Goal: Task Accomplishment & Management: Complete application form

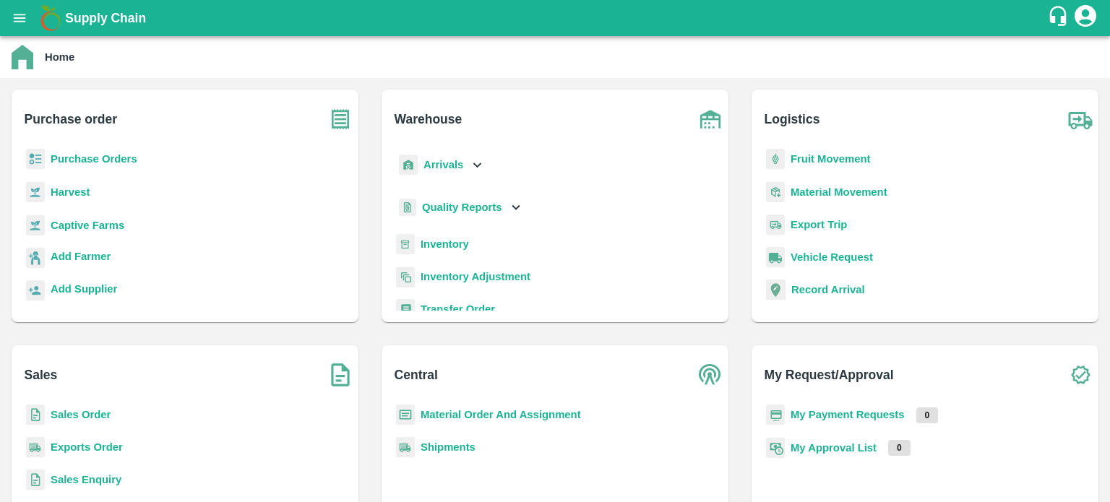
click at [101, 418] on b "Sales Order" at bounding box center [81, 415] width 60 height 12
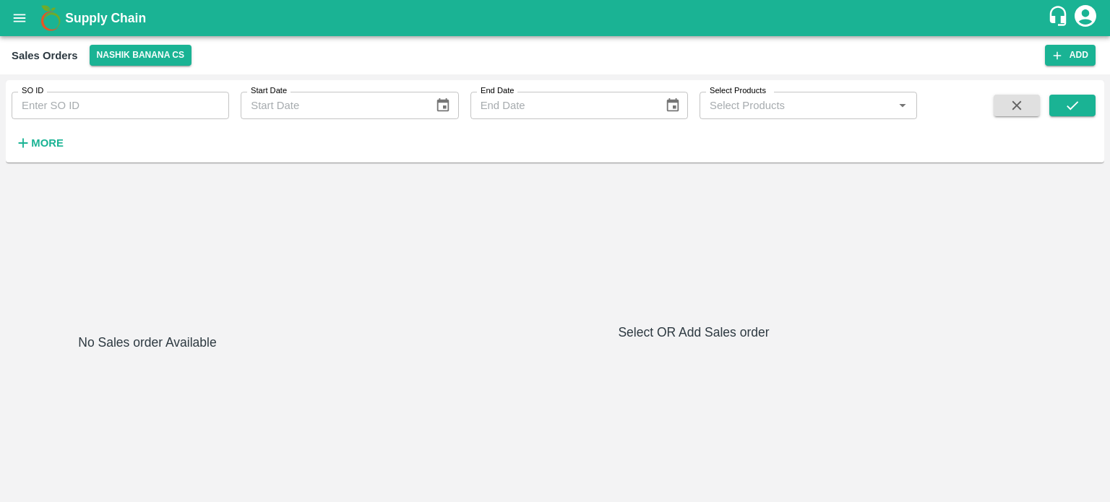
click at [1072, 53] on button "Add" at bounding box center [1070, 55] width 51 height 21
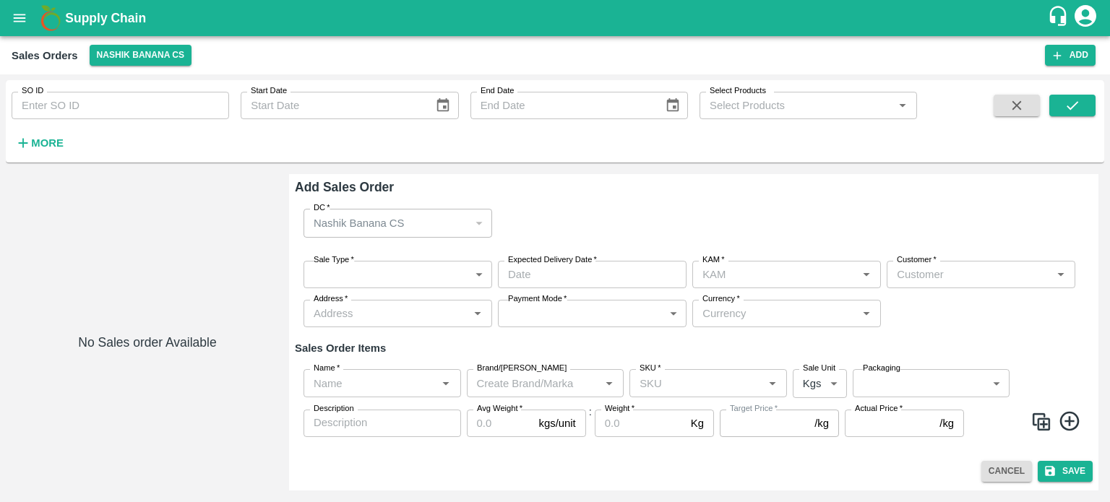
click at [12, 19] on icon "open drawer" at bounding box center [20, 18] width 16 height 16
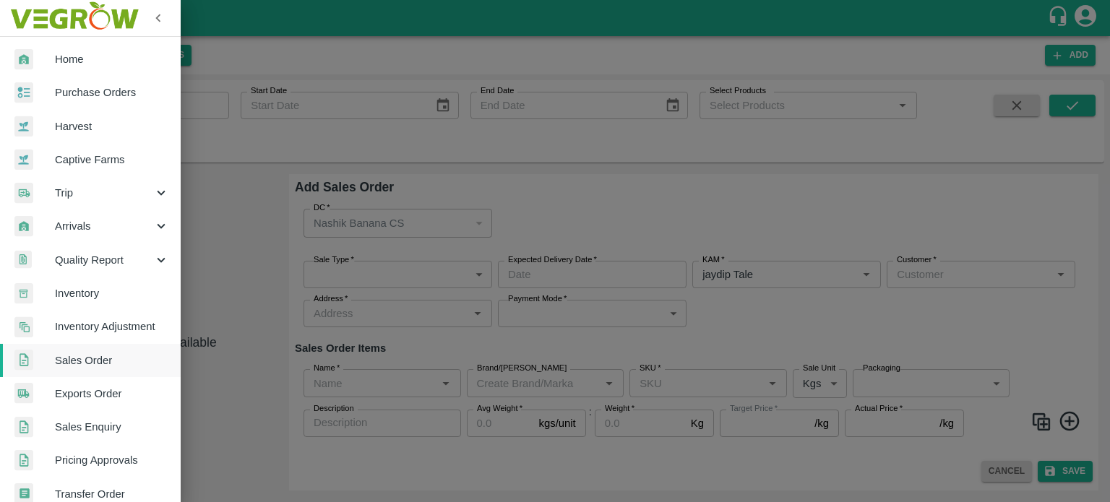
type input "jaydip Tale"
click at [398, 63] on div at bounding box center [555, 251] width 1110 height 502
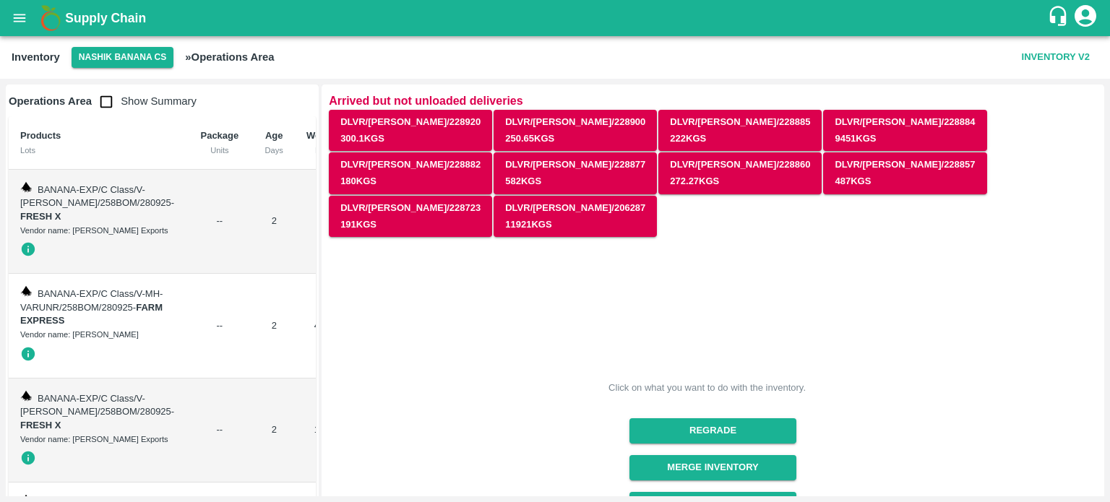
click at [107, 104] on input "checkbox" at bounding box center [106, 101] width 29 height 29
checkbox input "true"
